Goal: Navigation & Orientation: Find specific page/section

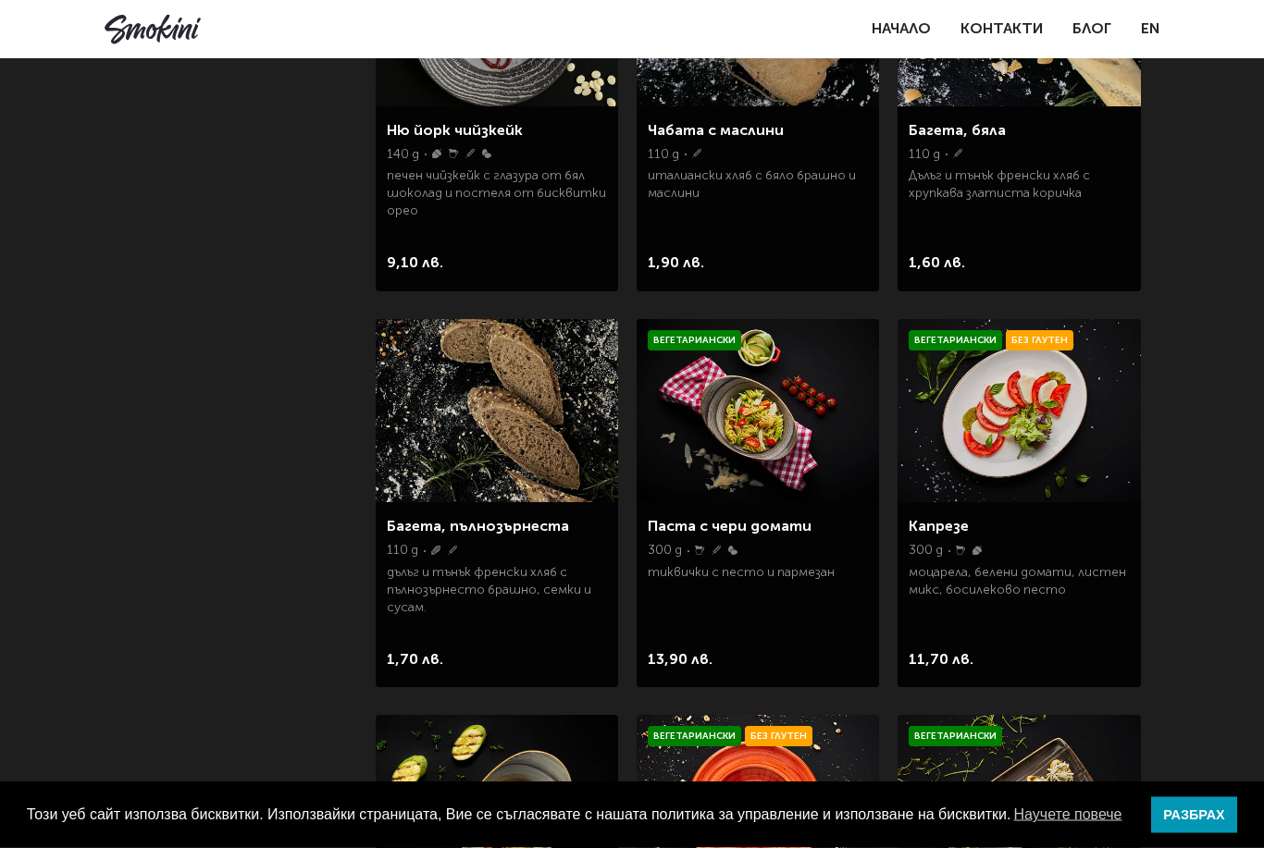
scroll to position [2105, 0]
click at [671, 547] on p "300 g" at bounding box center [665, 551] width 34 height 18
click at [678, 532] on link "Паста с чери домати" at bounding box center [730, 527] width 164 height 15
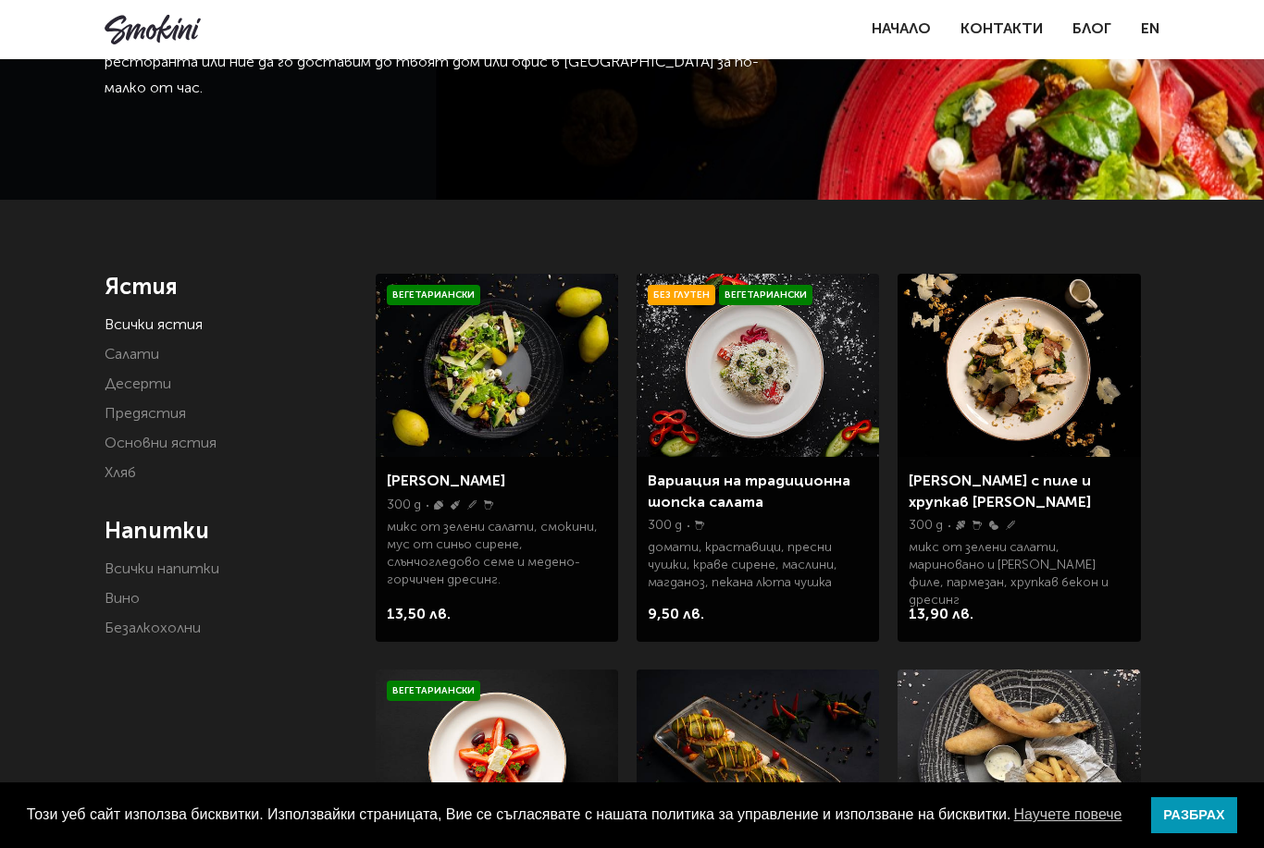
scroll to position [166, 0]
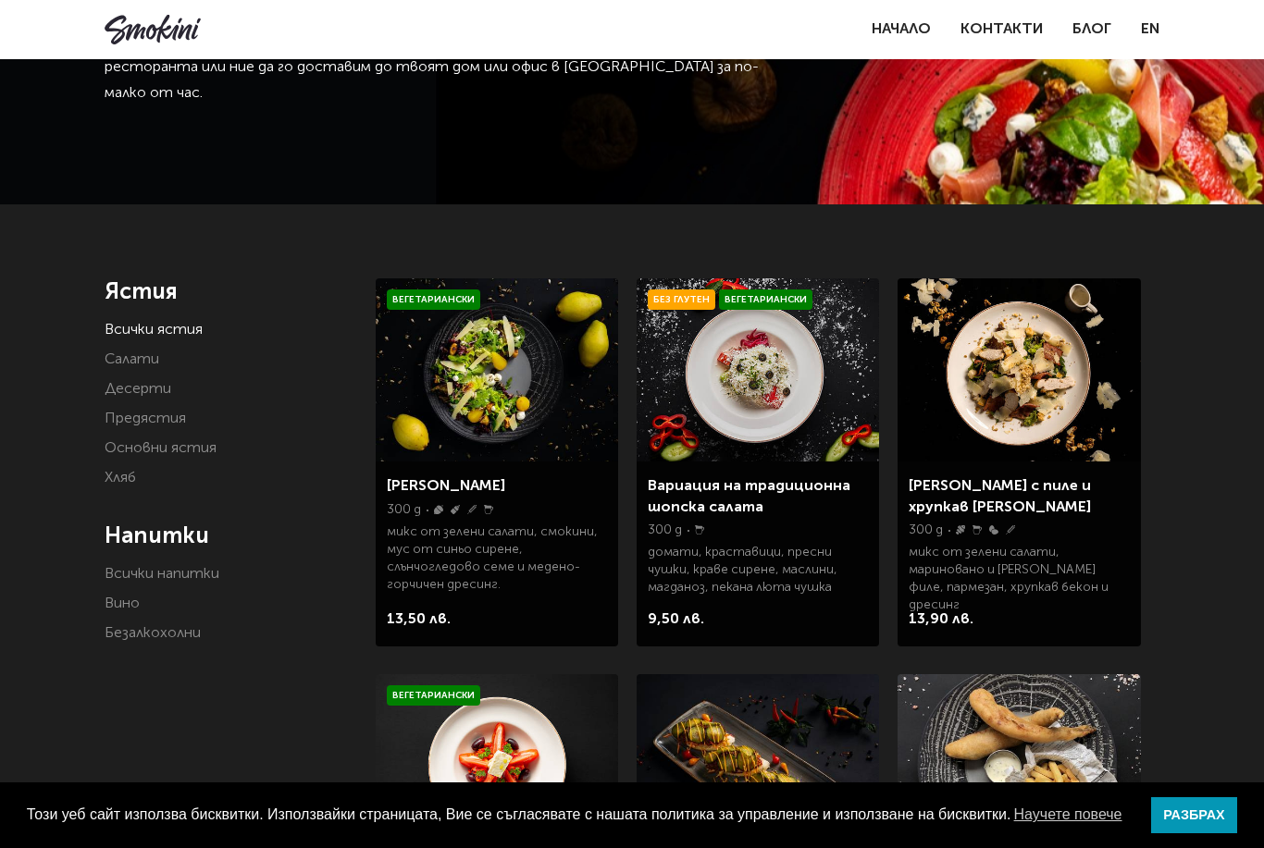
click at [128, 366] on link "Салати" at bounding box center [132, 359] width 55 height 15
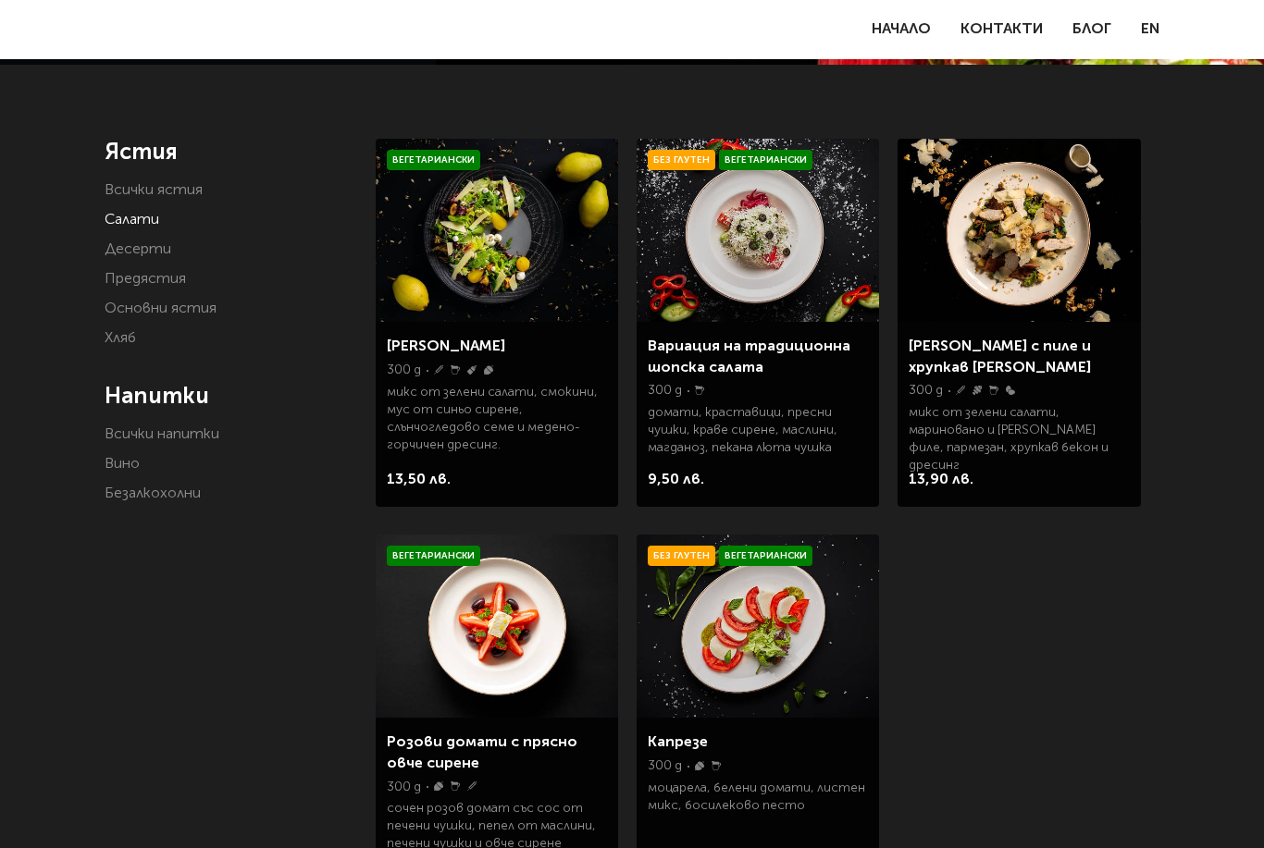
scroll to position [303, 0]
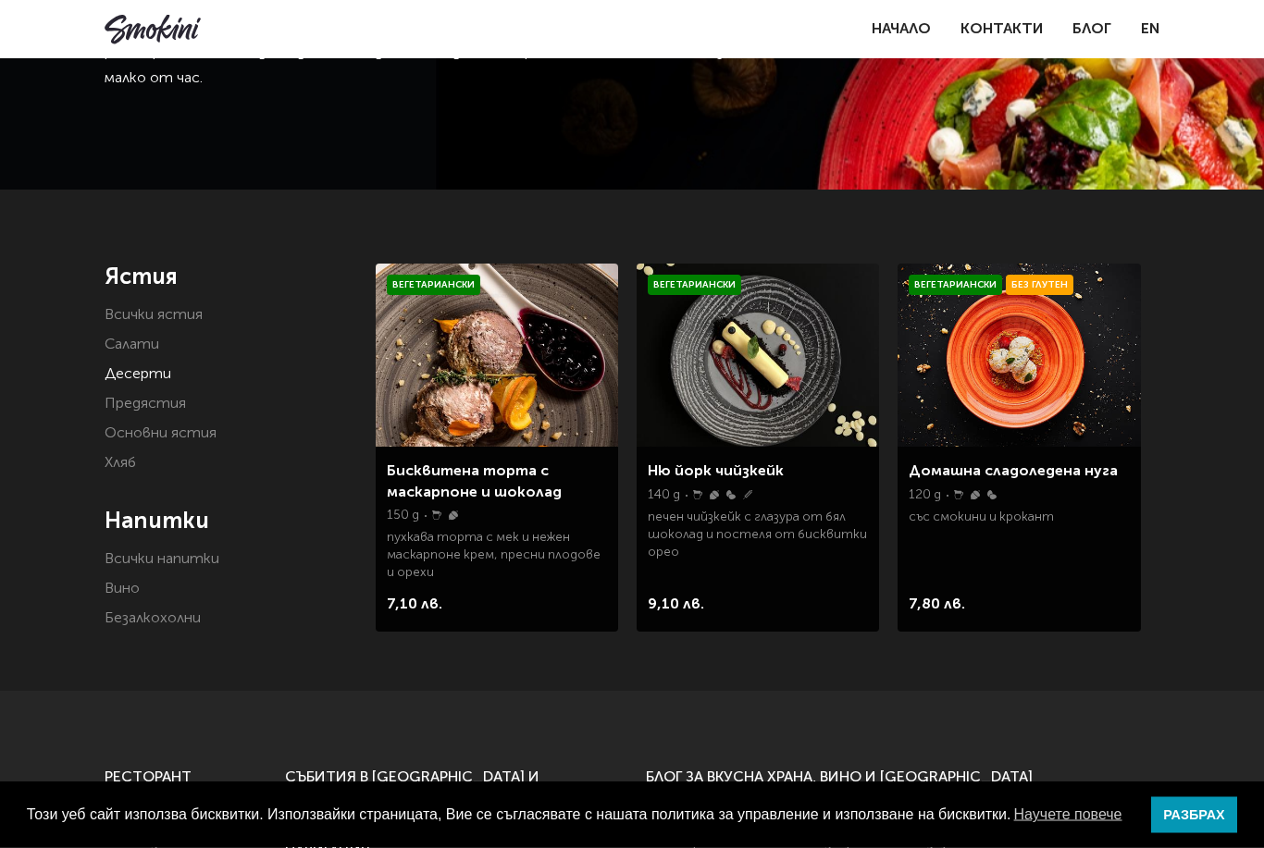
scroll to position [180, 0]
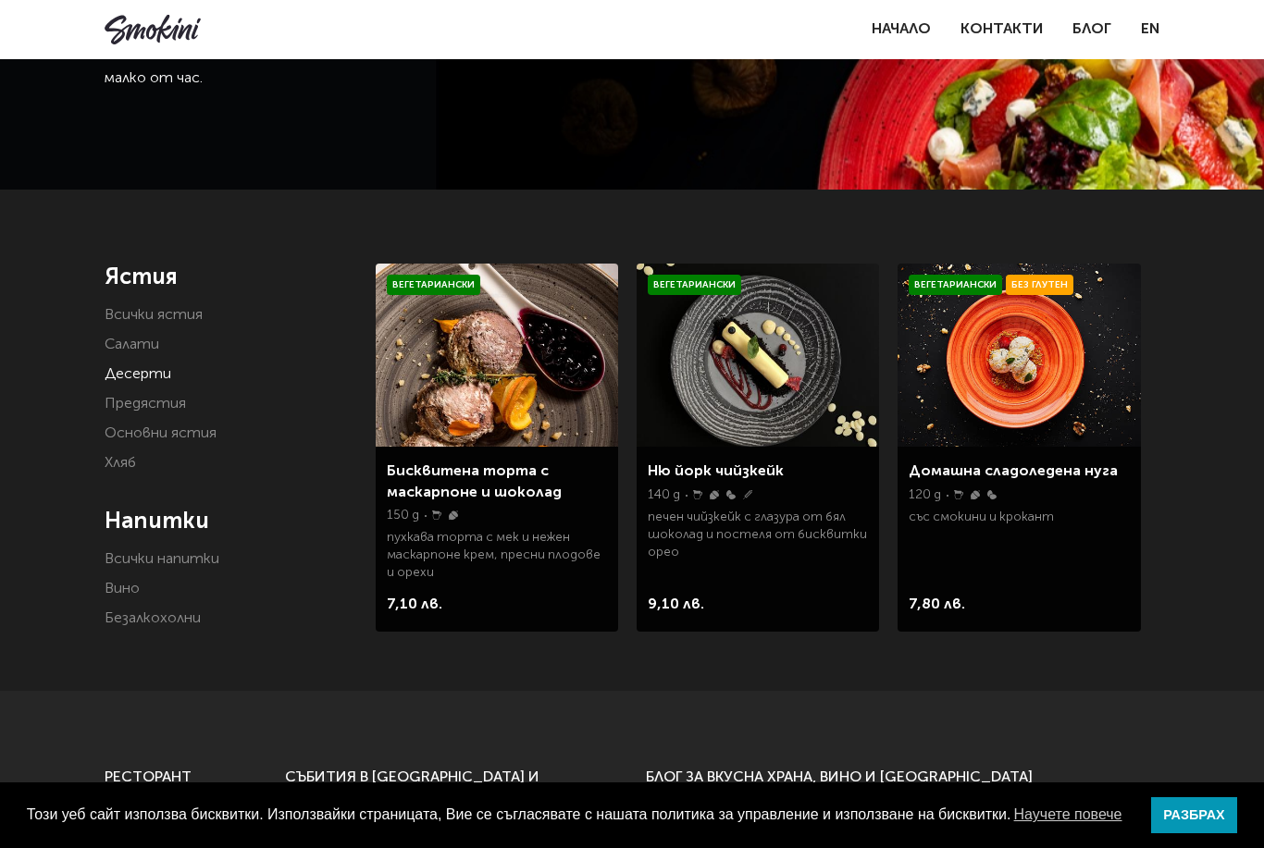
click at [133, 408] on link "Предястия" at bounding box center [145, 404] width 81 height 15
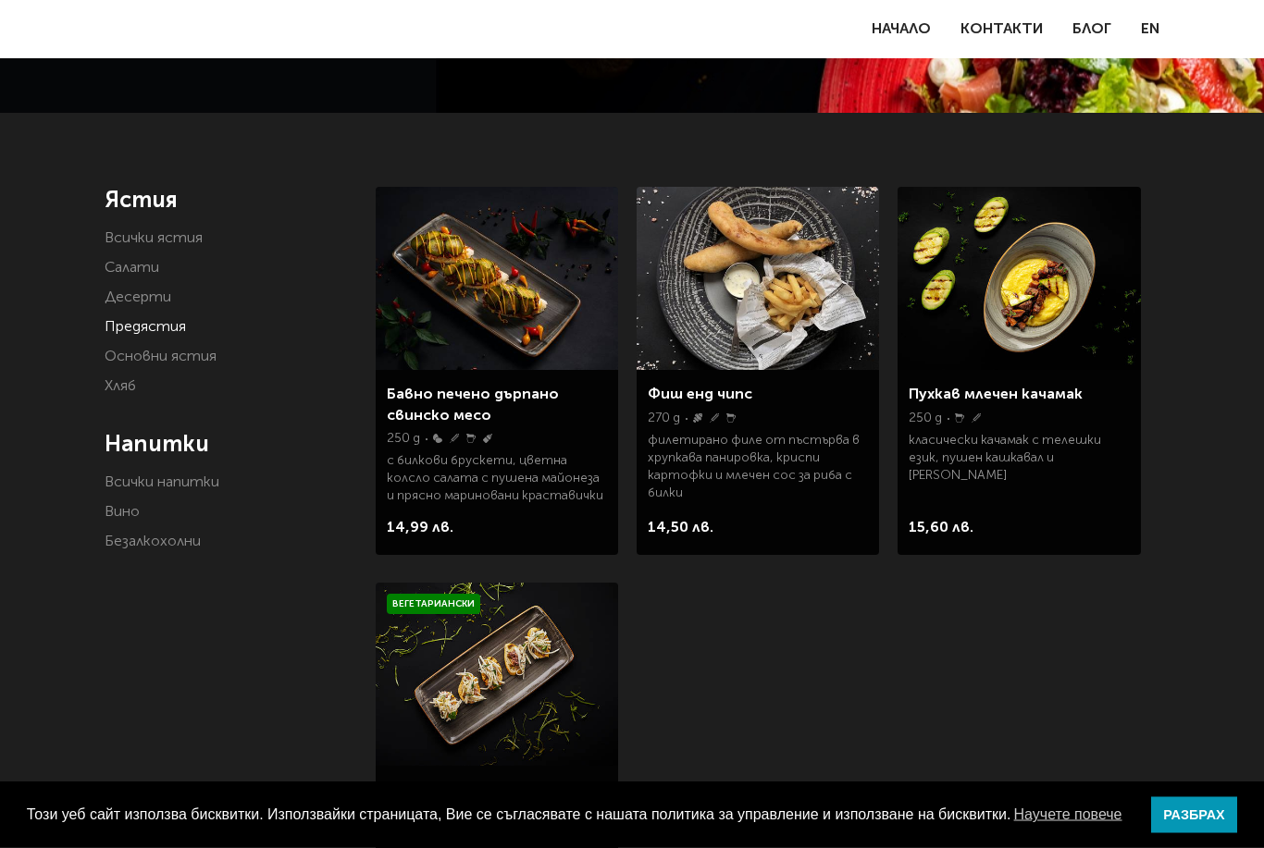
scroll to position [263, 0]
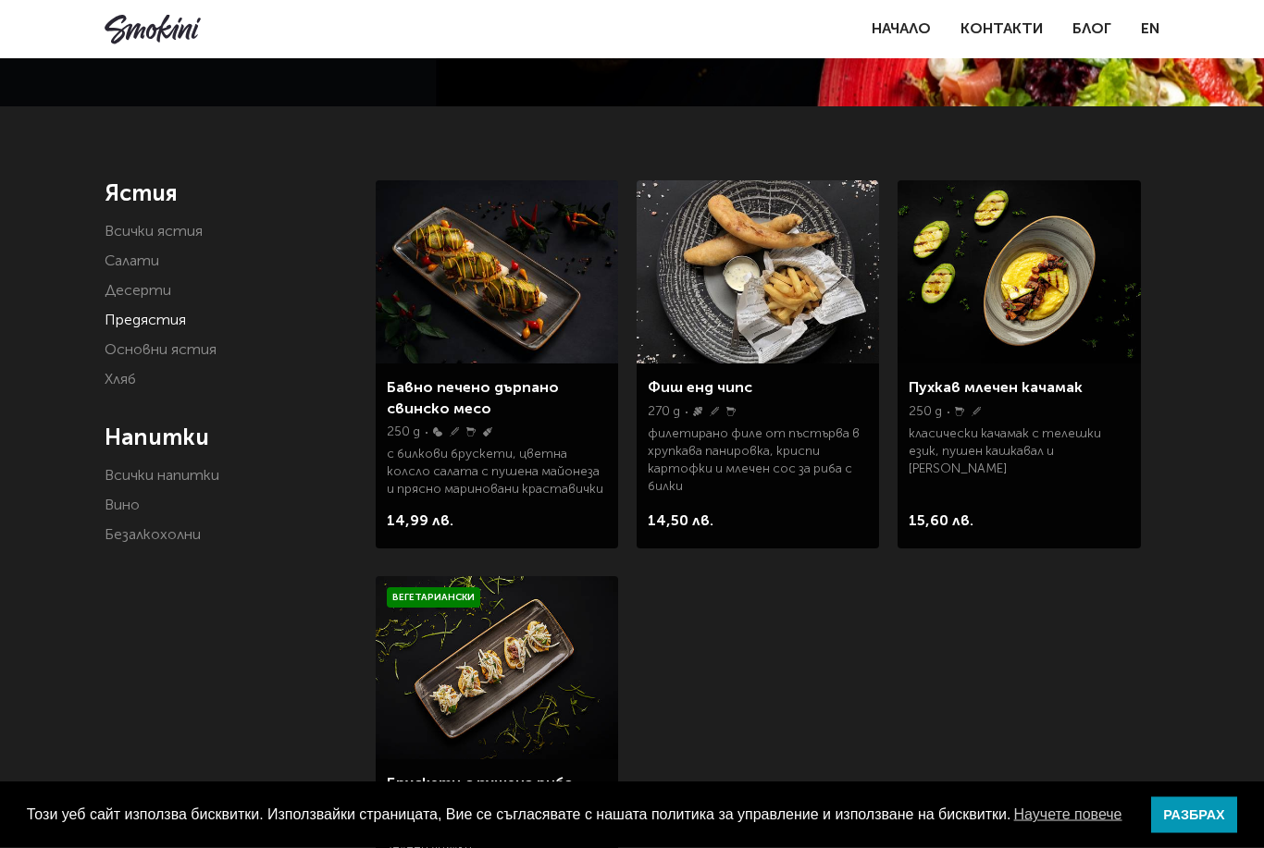
click at [116, 357] on link "Основни ястия" at bounding box center [161, 351] width 112 height 15
